Goal: Task Accomplishment & Management: Manage account settings

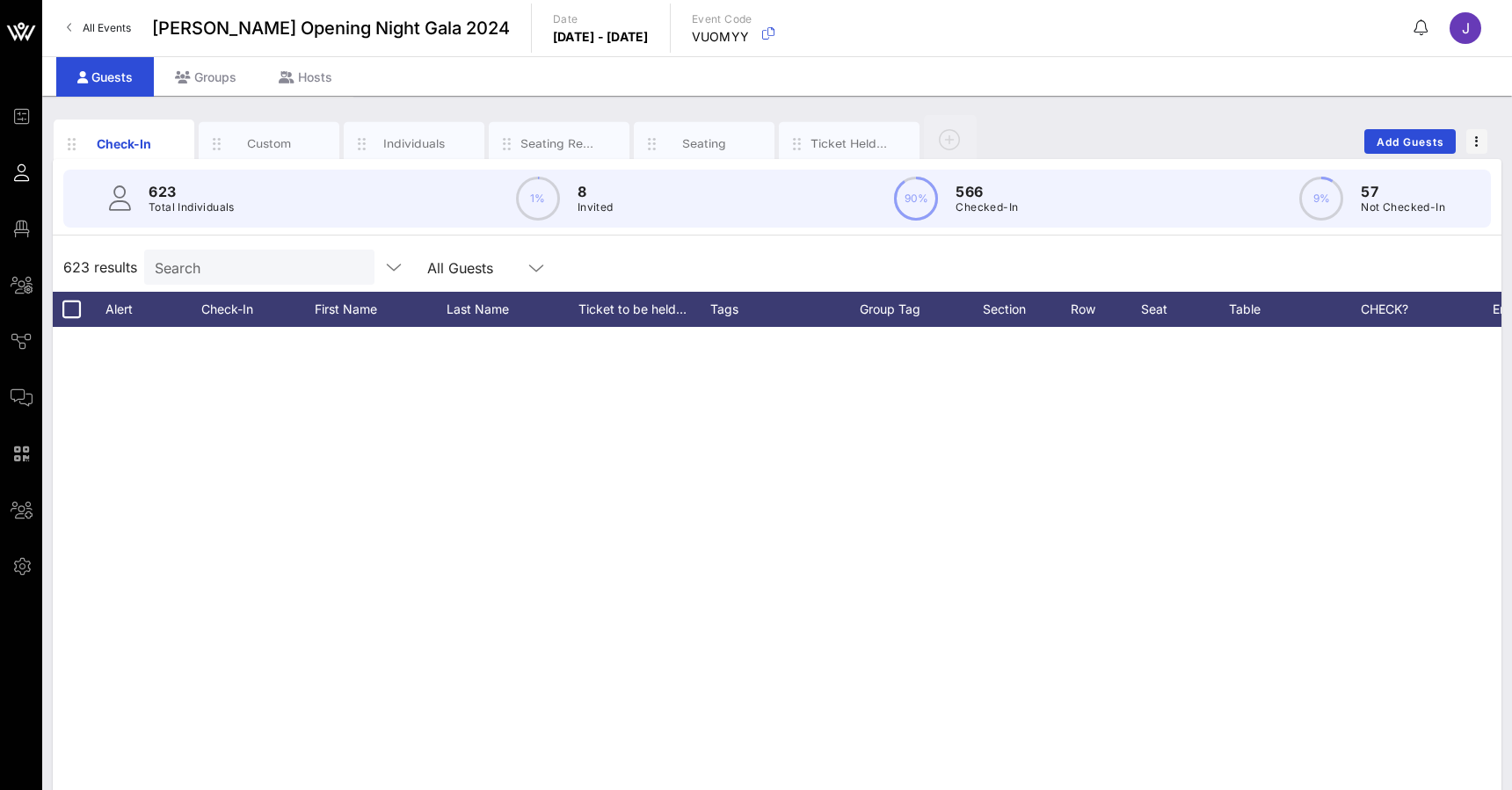
scroll to position [942, 0]
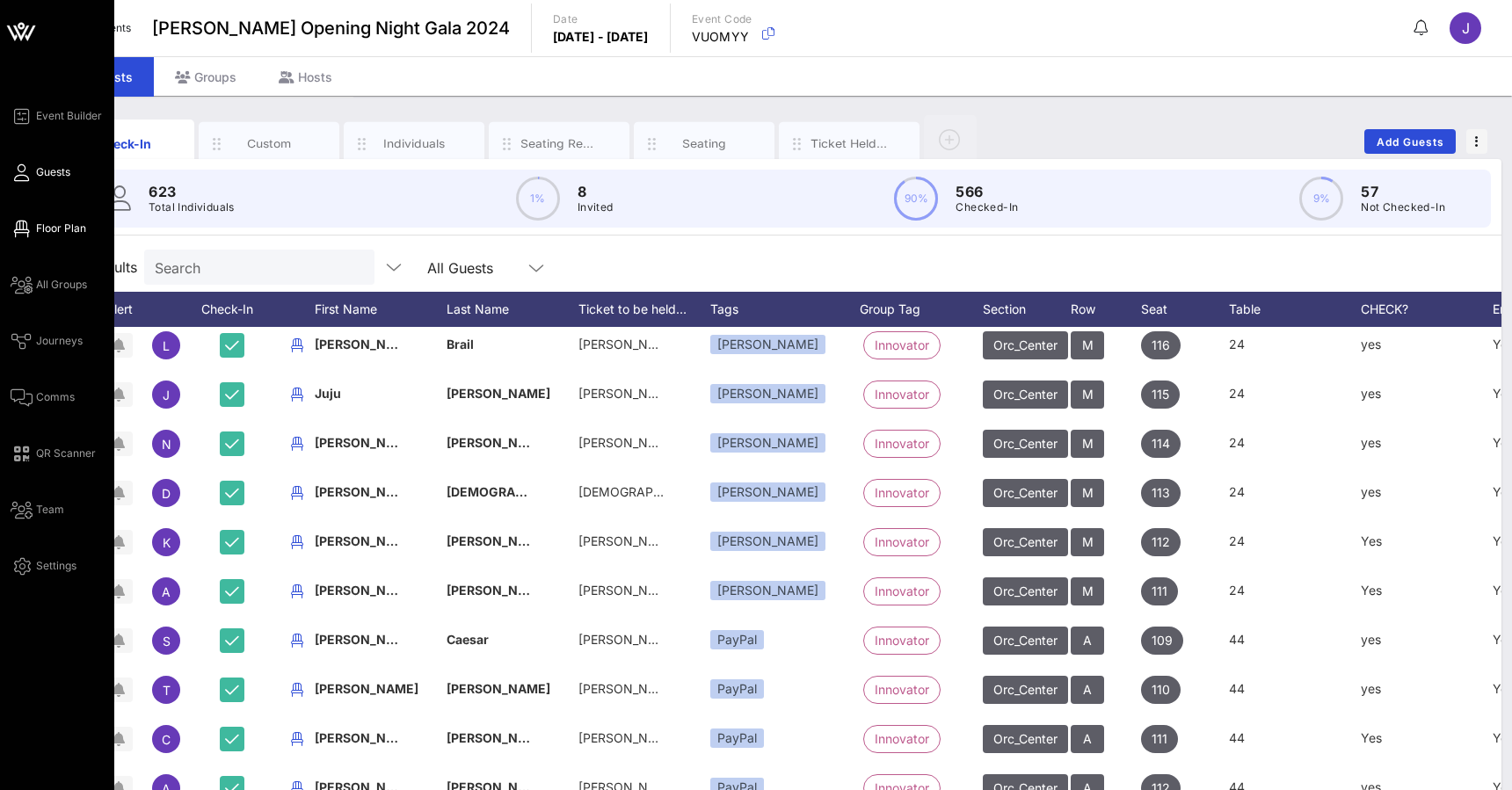
click at [30, 227] on icon at bounding box center [22, 228] width 22 height 3
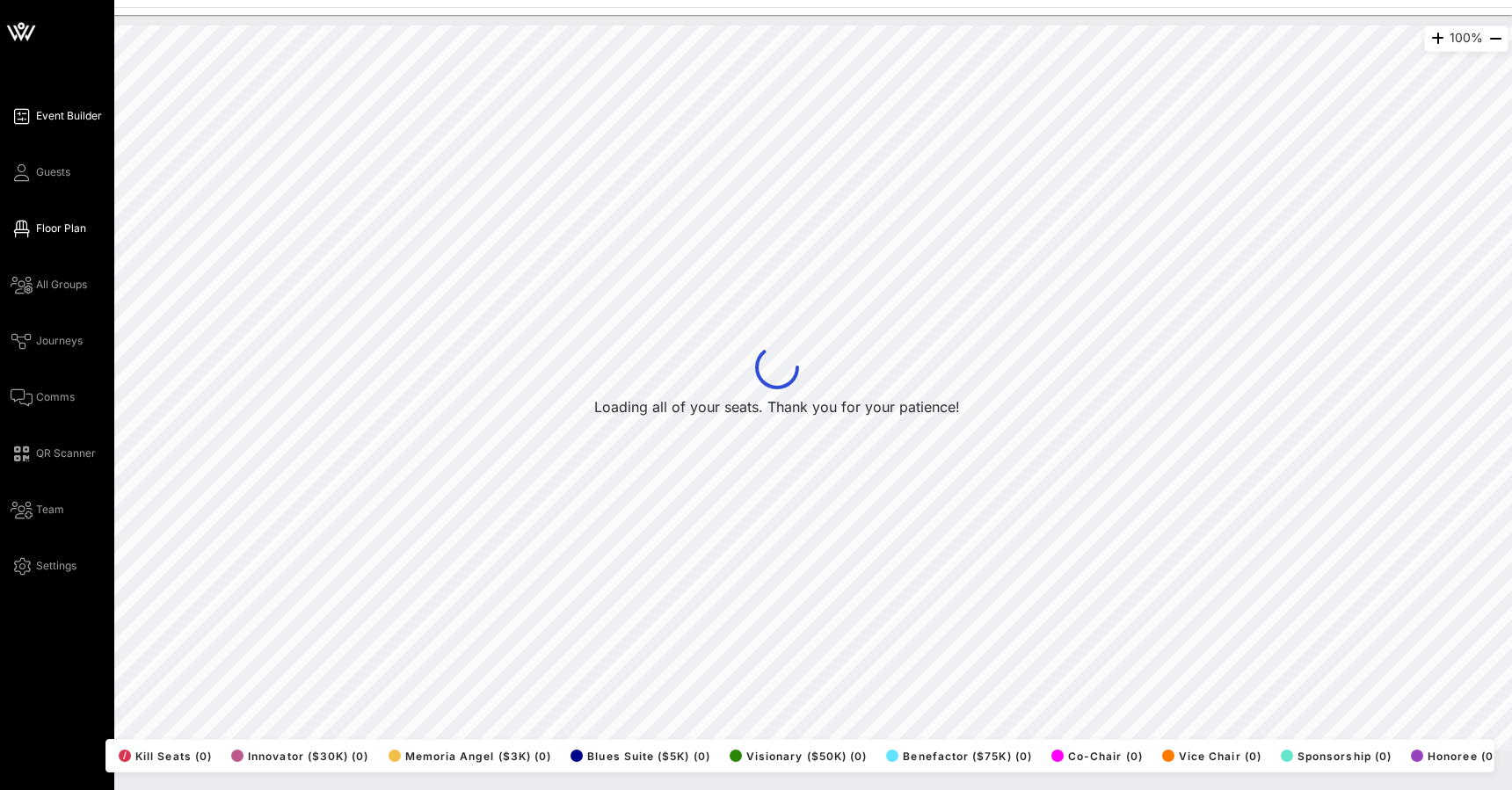
click at [25, 117] on icon at bounding box center [22, 116] width 22 height 3
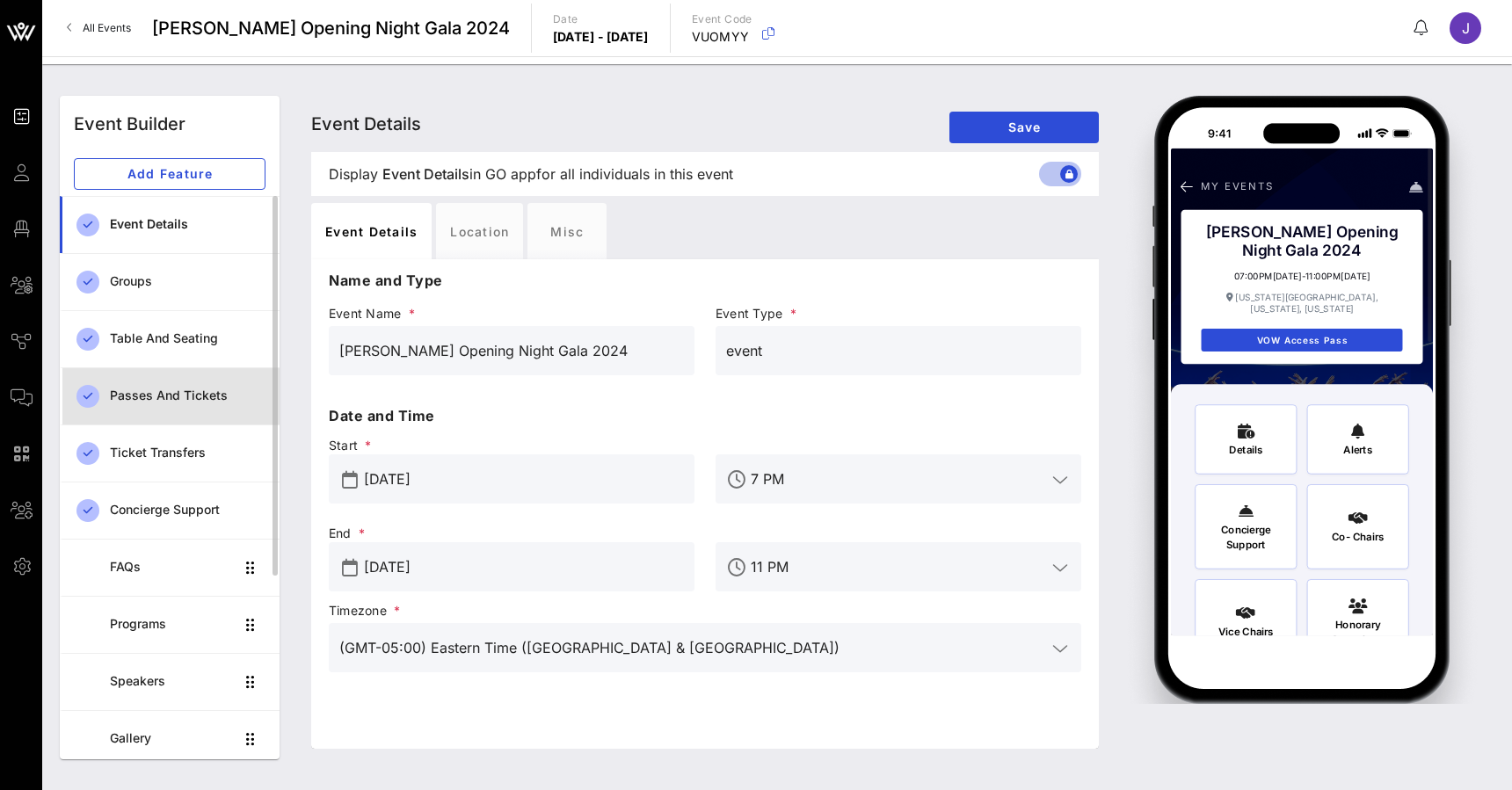
click at [217, 398] on div "Passes and Tickets" at bounding box center [187, 395] width 155 height 15
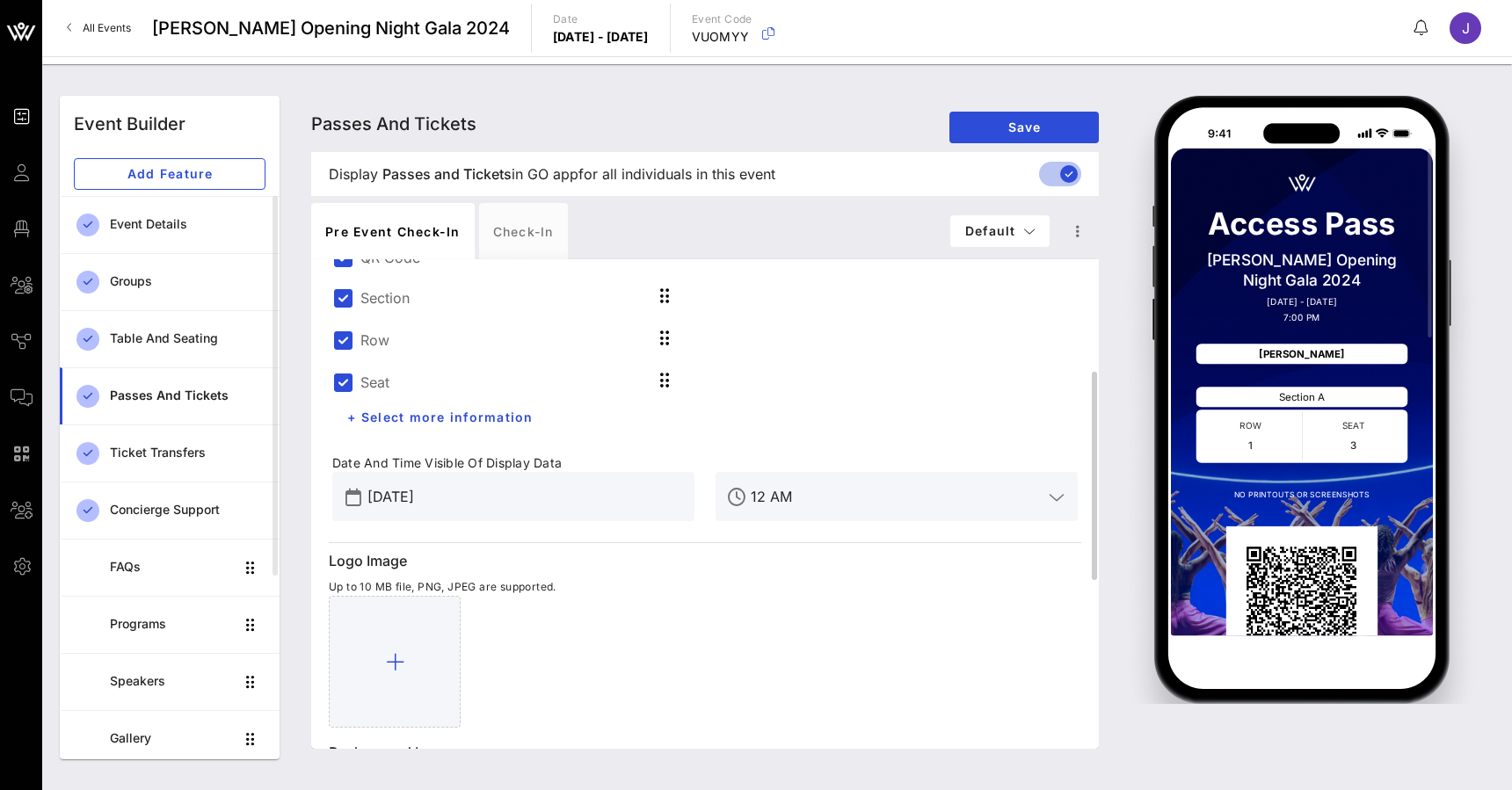
scroll to position [263, 0]
click at [415, 498] on input "Feb 29, 2024" at bounding box center [525, 499] width 316 height 28
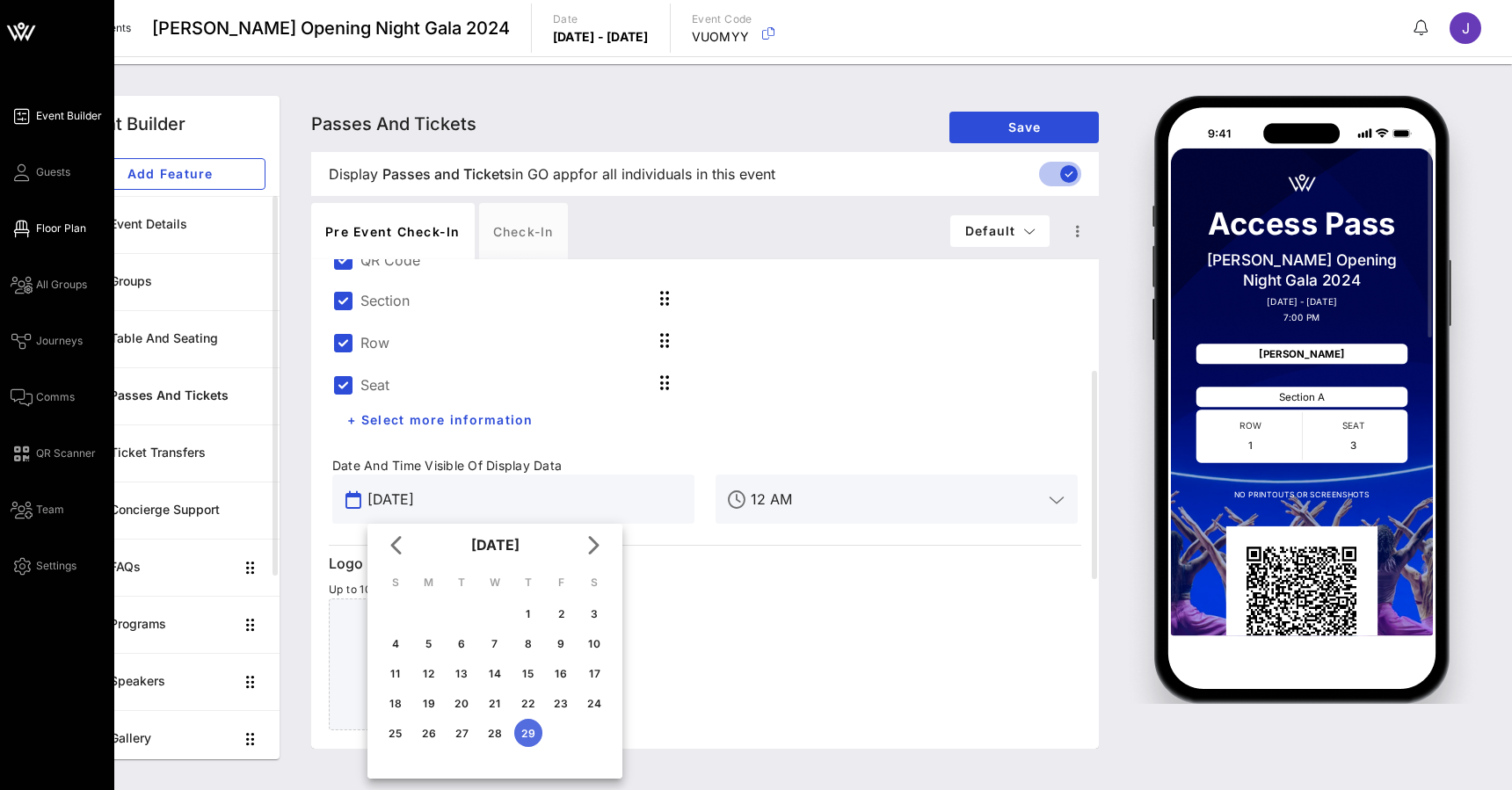
click at [34, 233] on link "Floor Plan" at bounding box center [48, 228] width 76 height 21
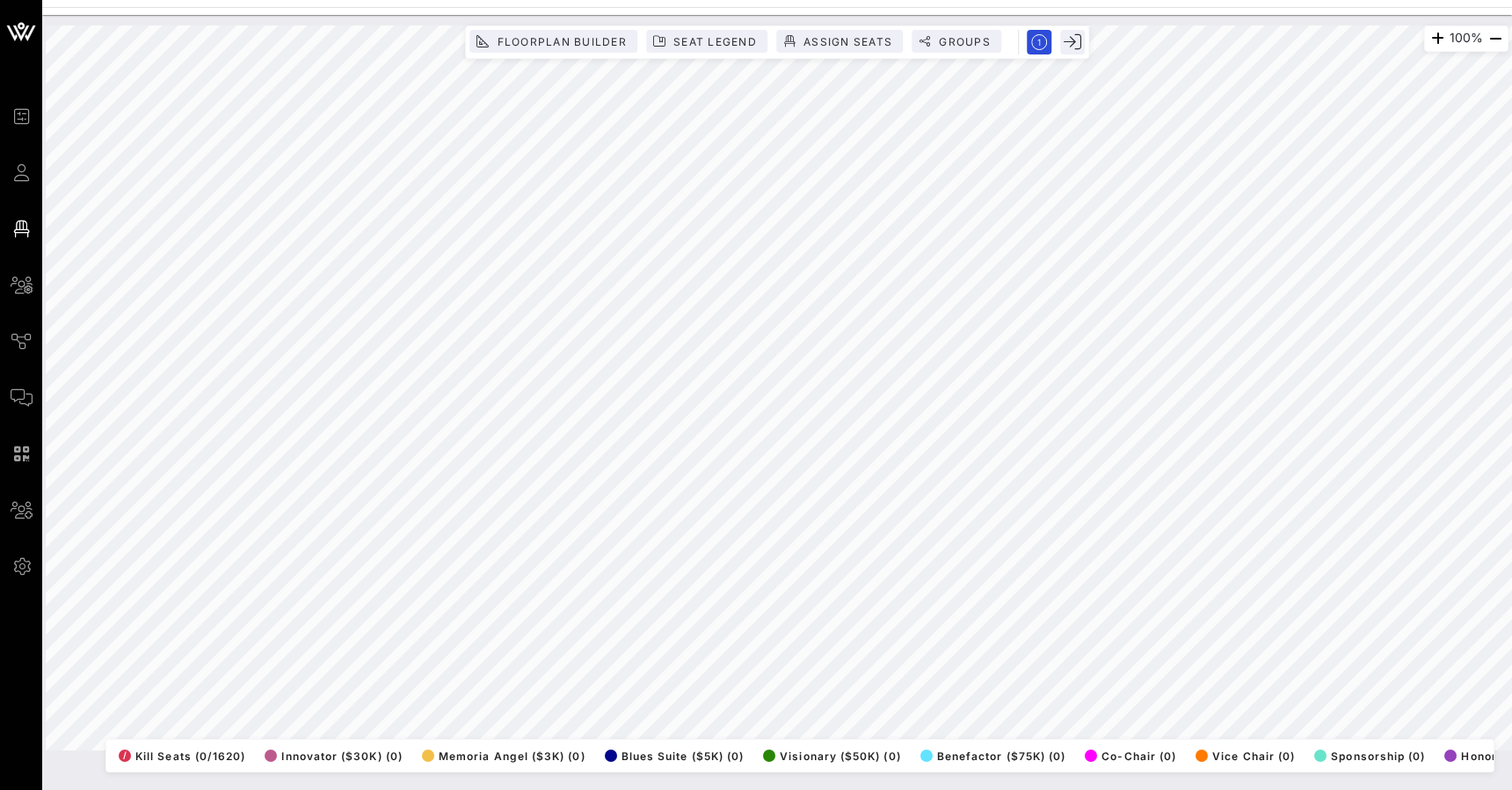
click at [961, 27] on div "Floorplan Builder Seat Legend Assign Seats Groups Exit" at bounding box center [777, 42] width 624 height 34
click at [963, 37] on span "Groups" at bounding box center [964, 41] width 53 height 13
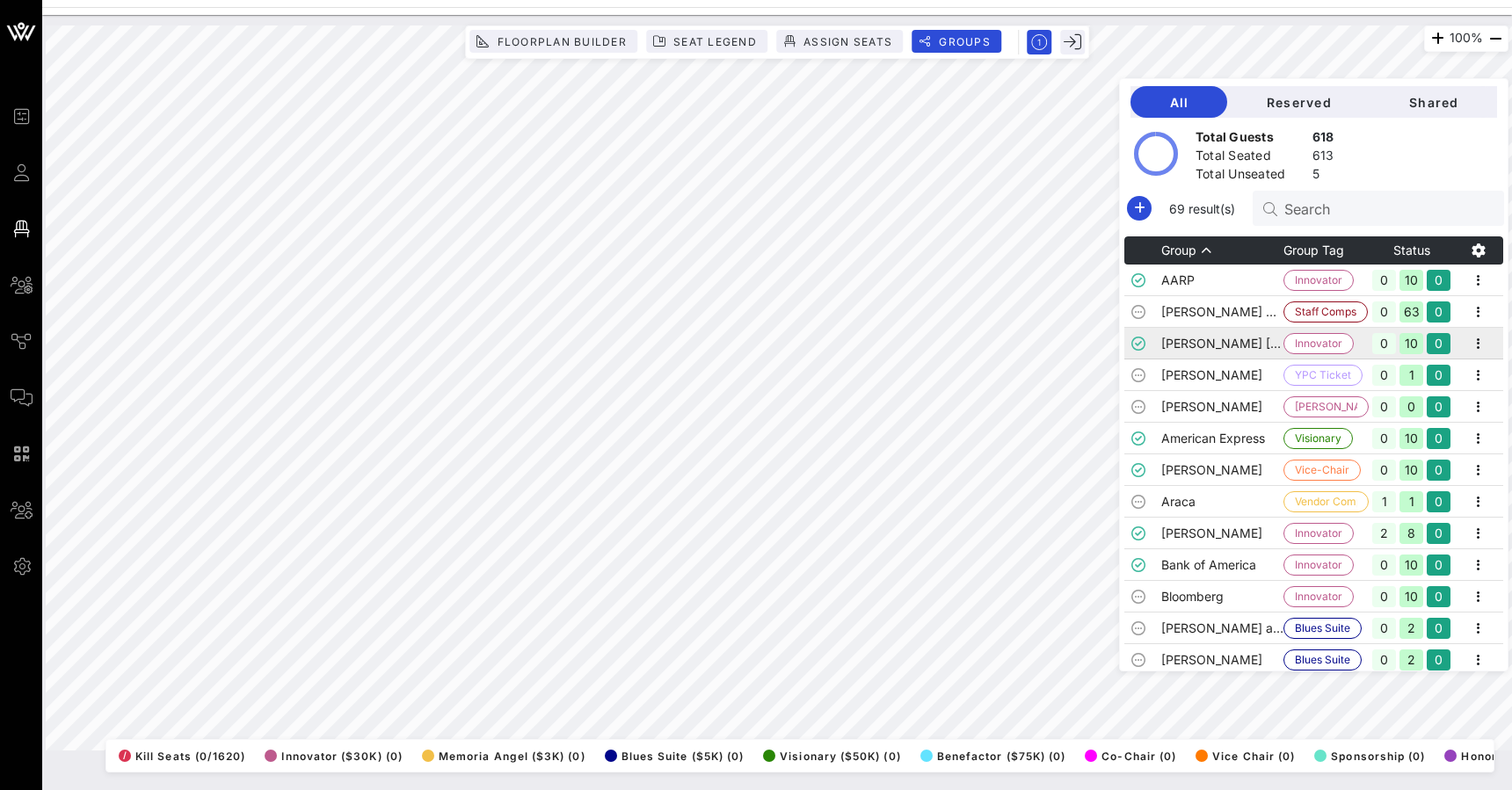
scroll to position [147, 0]
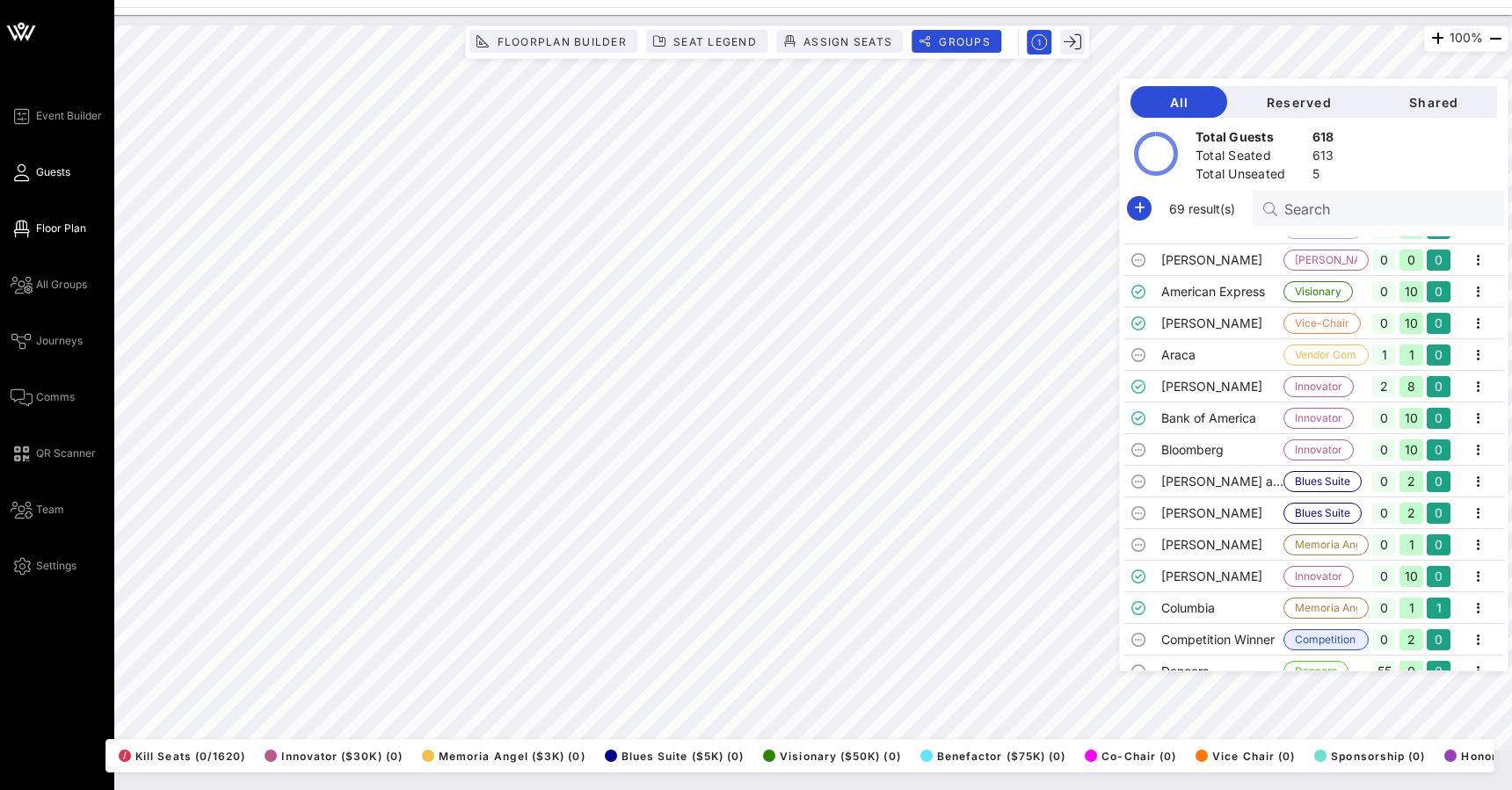
click at [30, 173] on icon at bounding box center [22, 173] width 22 height 3
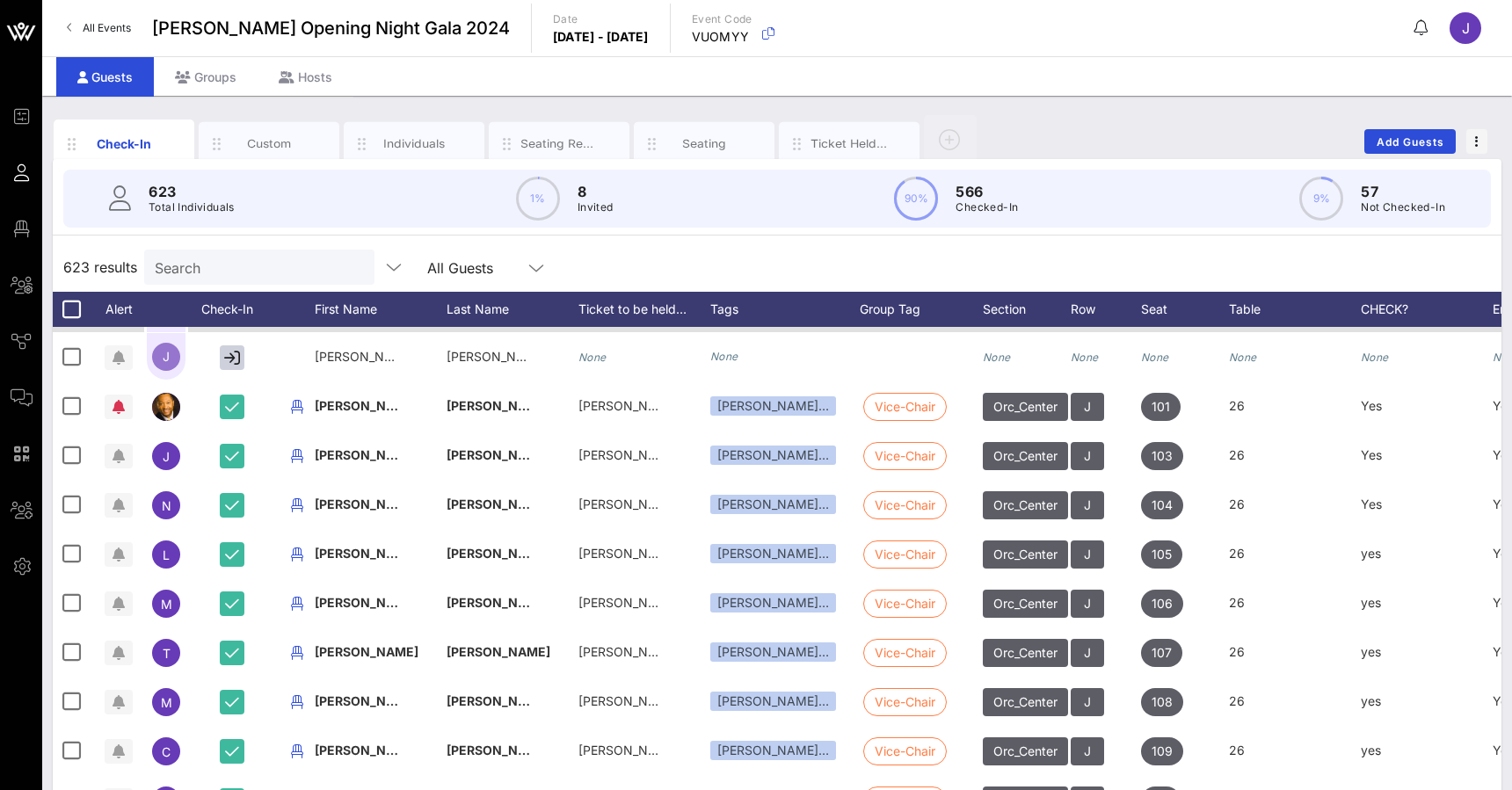
scroll to position [0, 3]
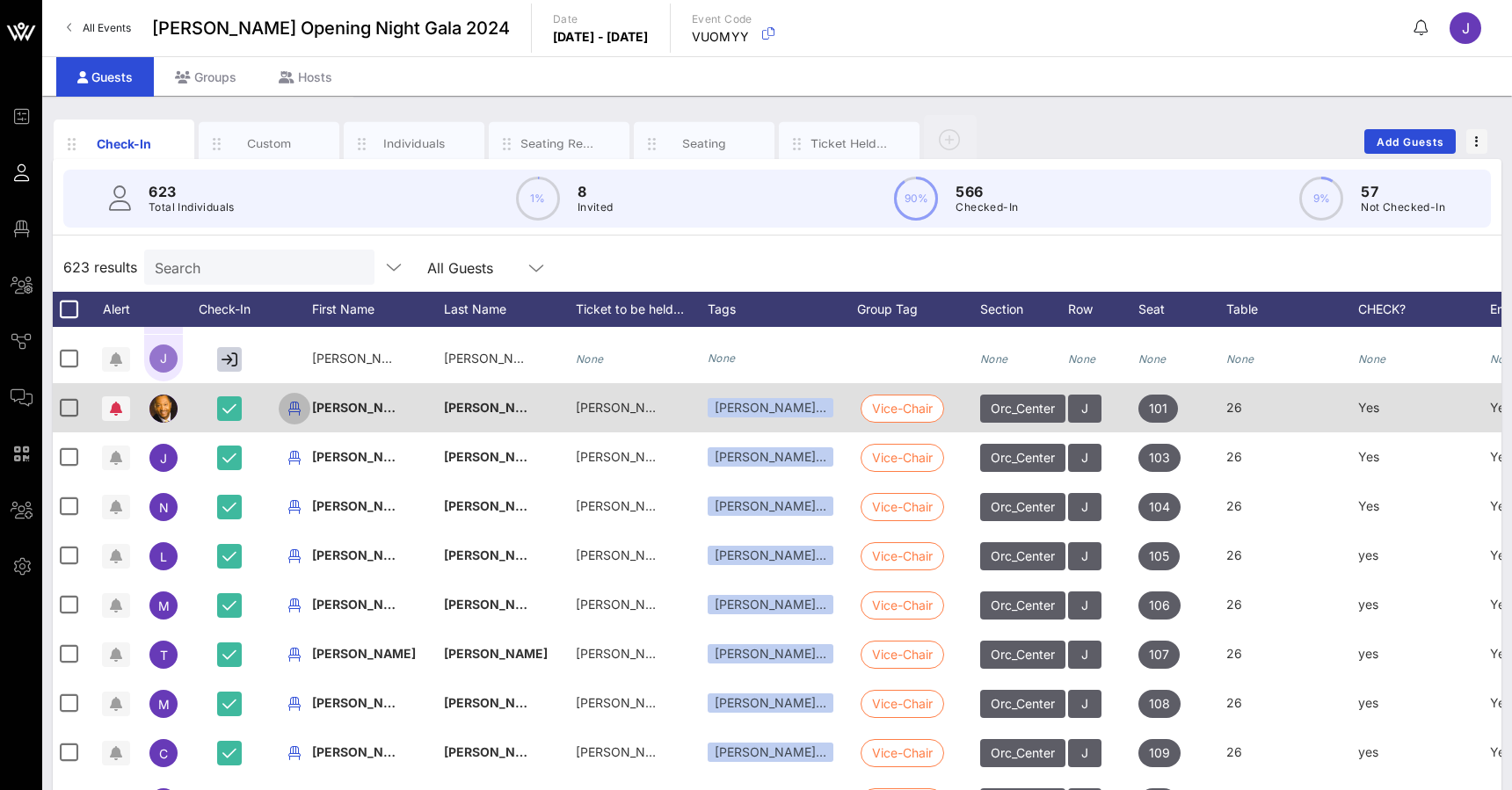
click at [296, 409] on icon "button" at bounding box center [294, 408] width 21 height 21
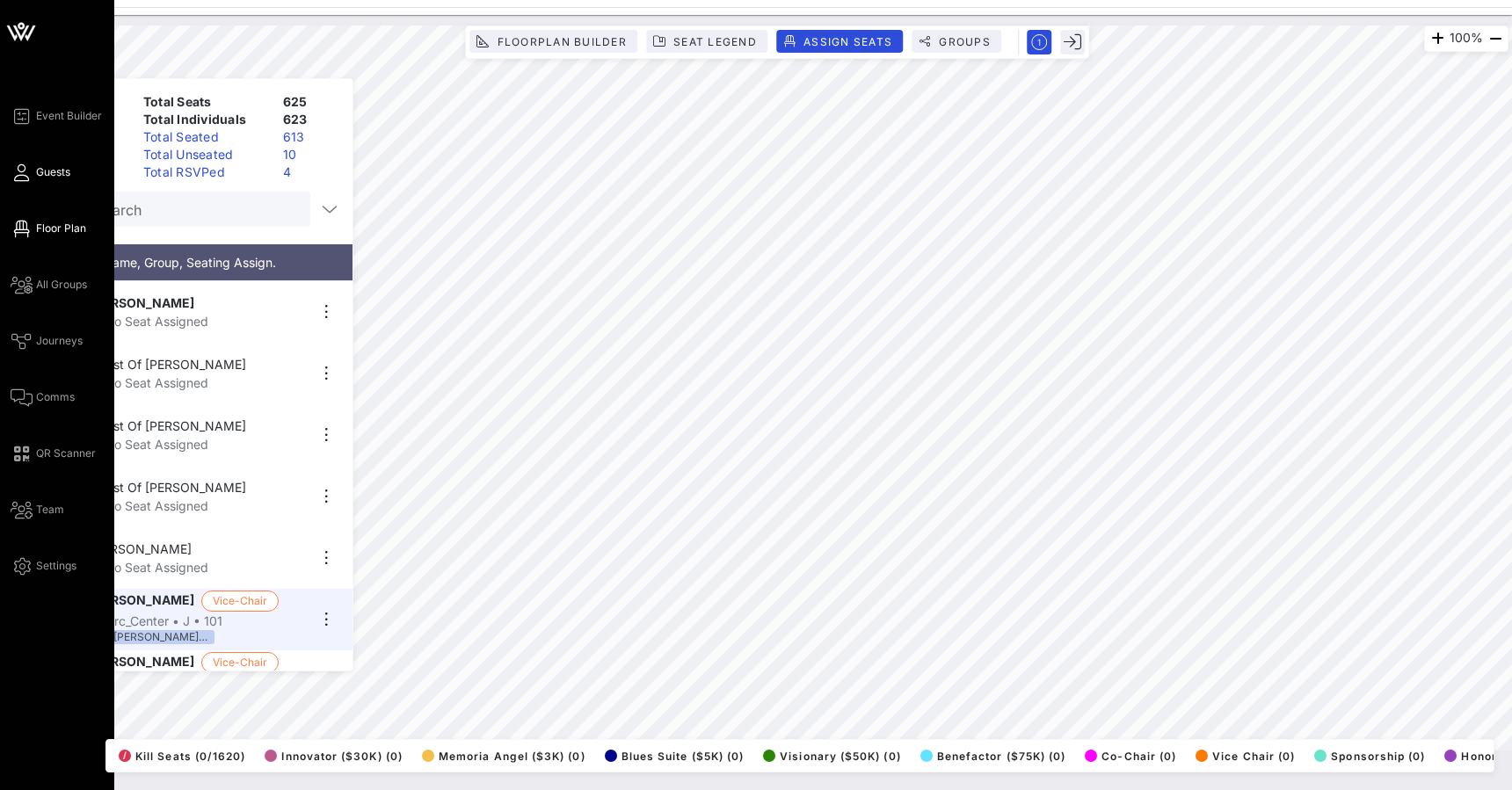
click at [28, 174] on icon at bounding box center [22, 173] width 22 height 3
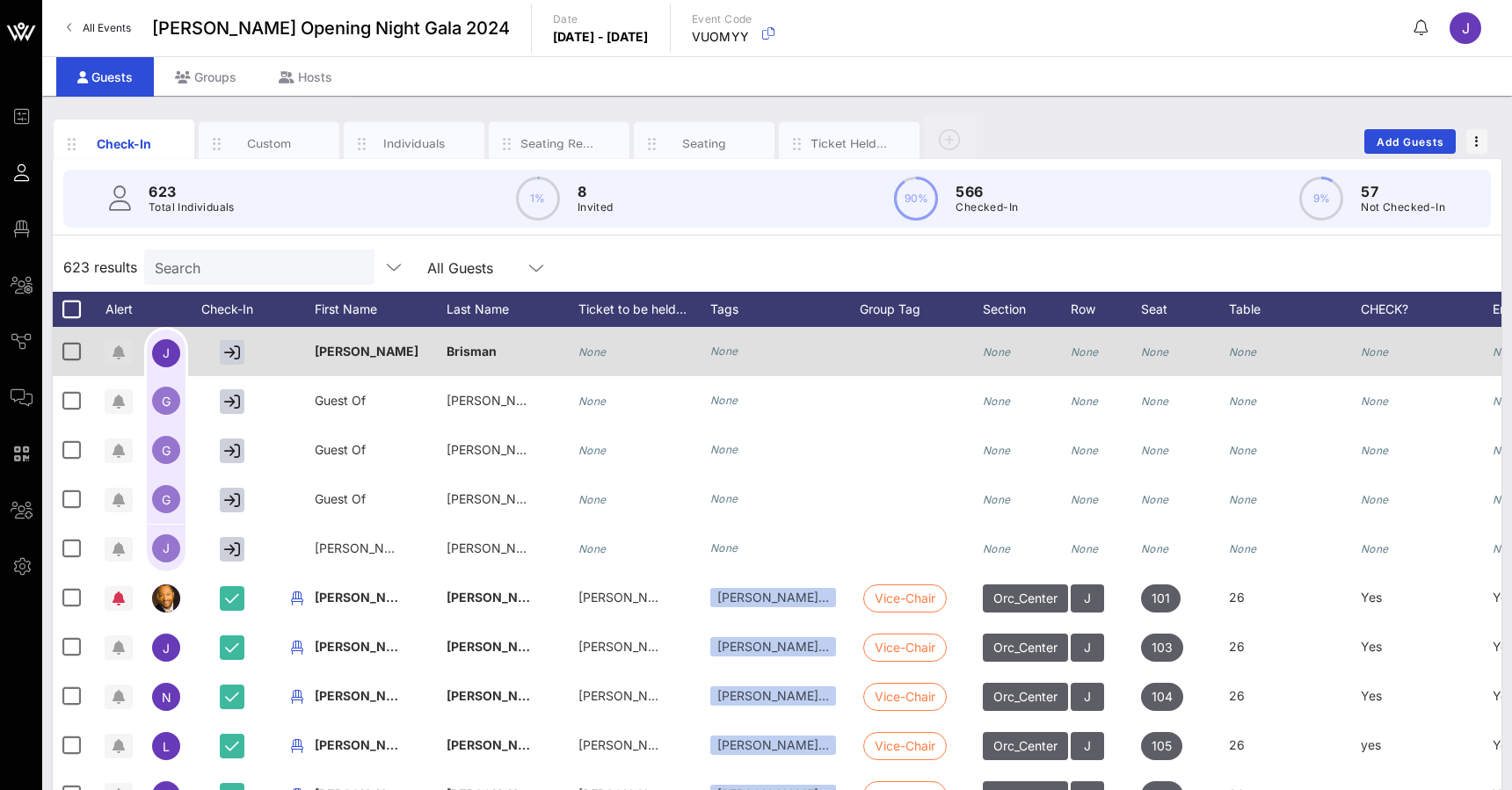
click at [120, 355] on icon "button" at bounding box center [118, 352] width 12 height 14
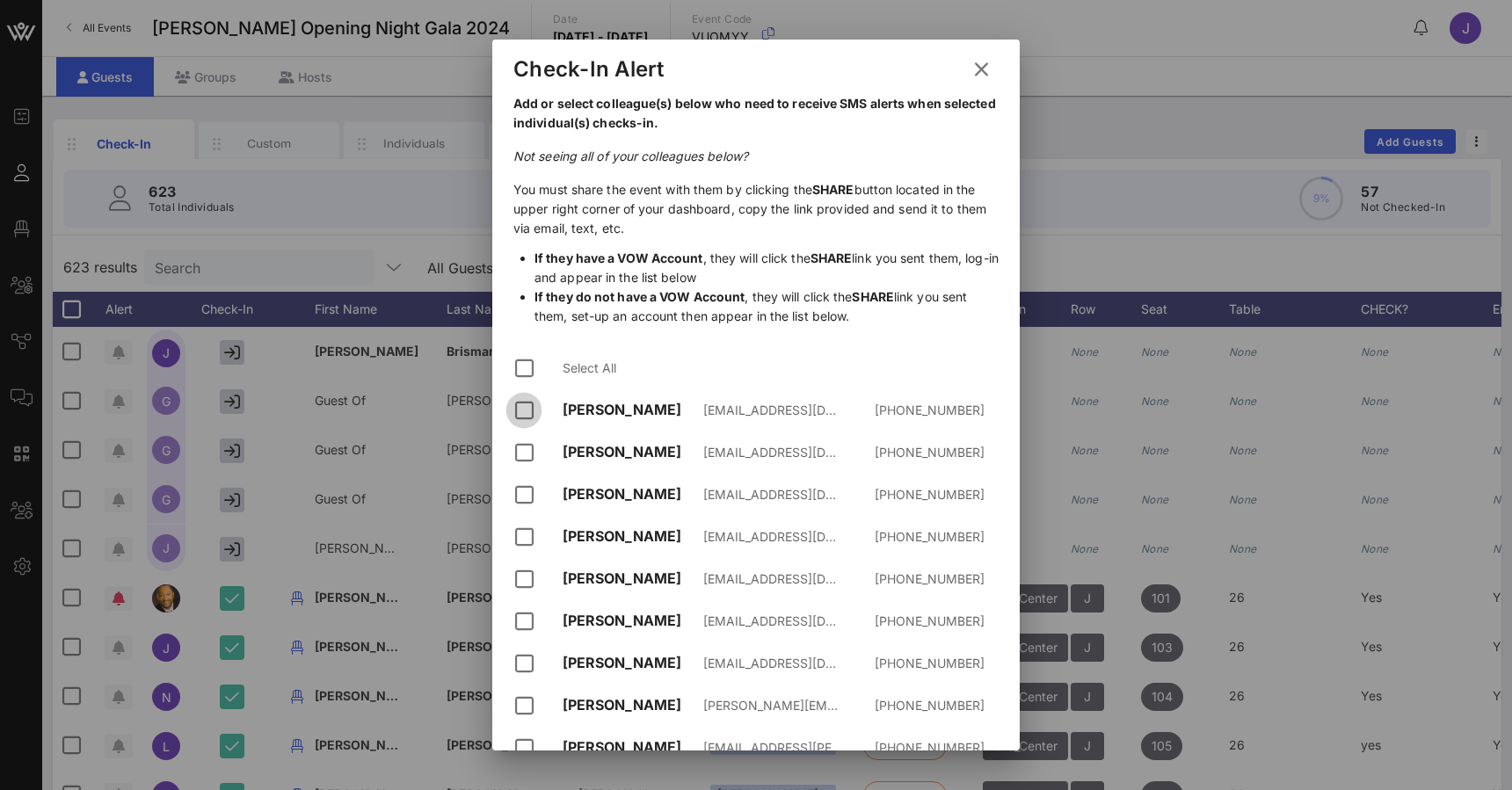
click at [523, 411] on div at bounding box center [523, 410] width 30 height 30
click at [523, 453] on div at bounding box center [523, 452] width 30 height 30
drag, startPoint x: 526, startPoint y: 499, endPoint x: 526, endPoint y: 528, distance: 29.0
click at [526, 499] on div at bounding box center [523, 494] width 30 height 30
click at [526, 542] on div at bounding box center [523, 536] width 30 height 30
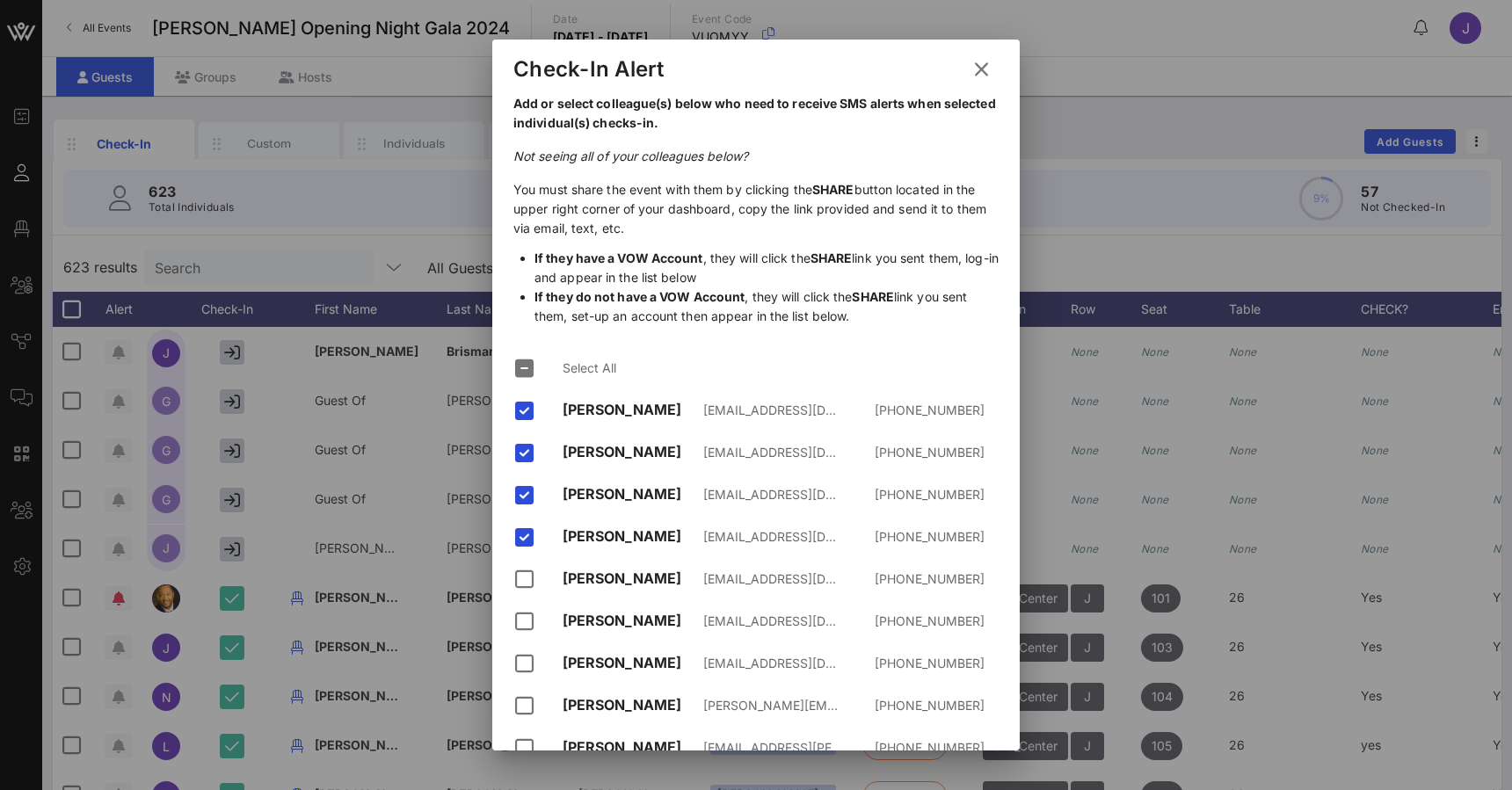
click at [986, 71] on icon at bounding box center [980, 68] width 25 height 22
